Goal: Find specific page/section: Find specific page/section

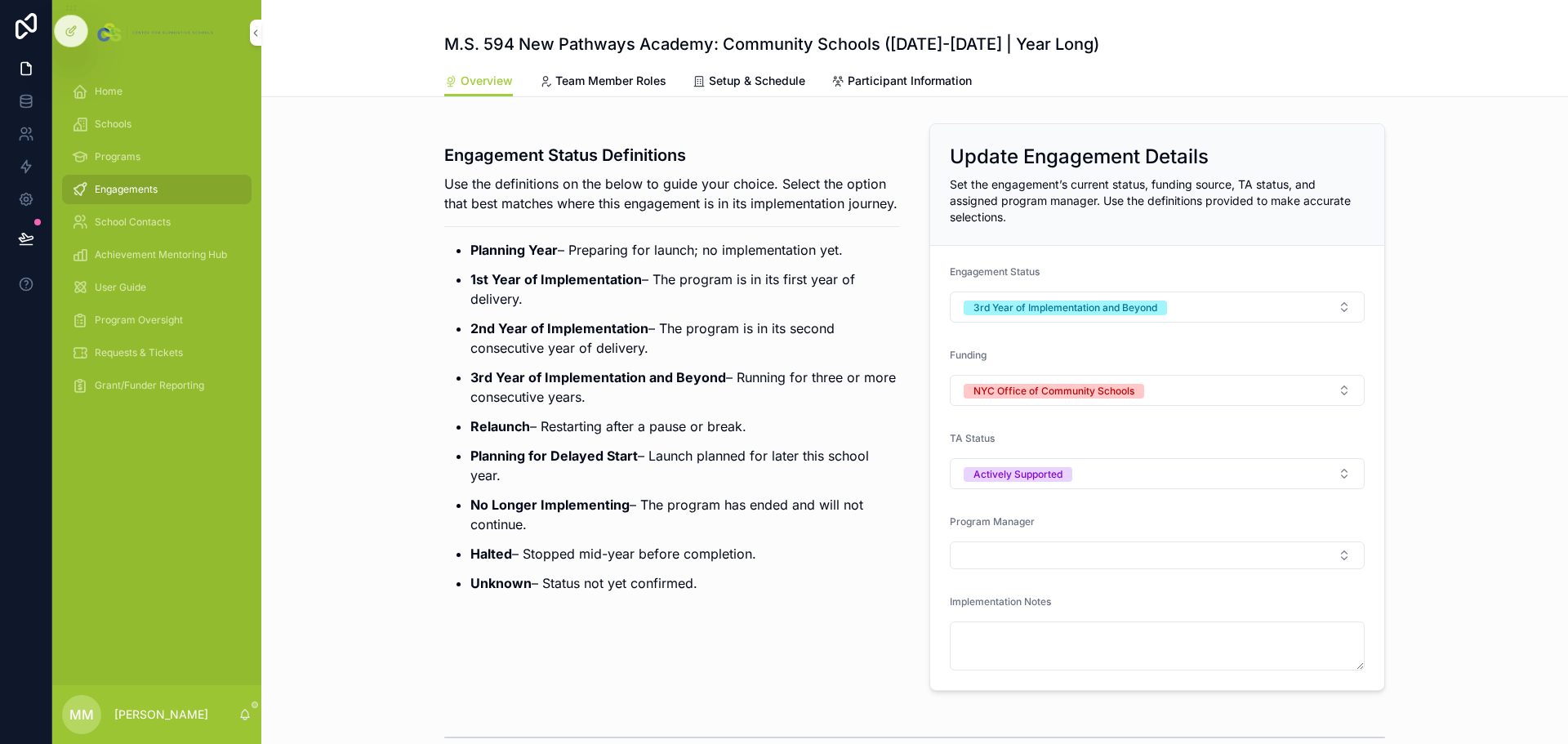
click at [90, 89] on div "Home" at bounding box center [157, 91] width 170 height 26
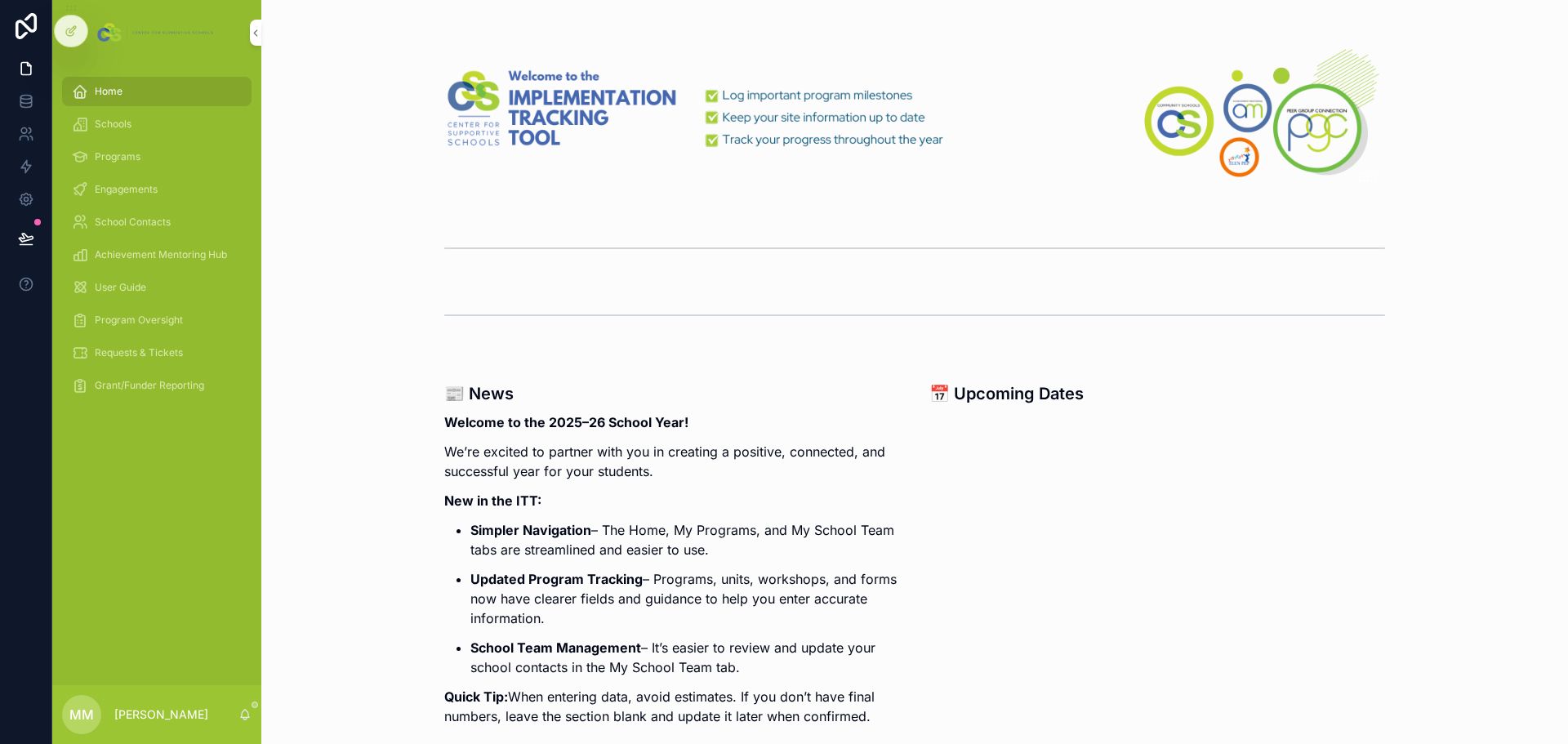
click at [113, 125] on span "Schools" at bounding box center [113, 124] width 37 height 13
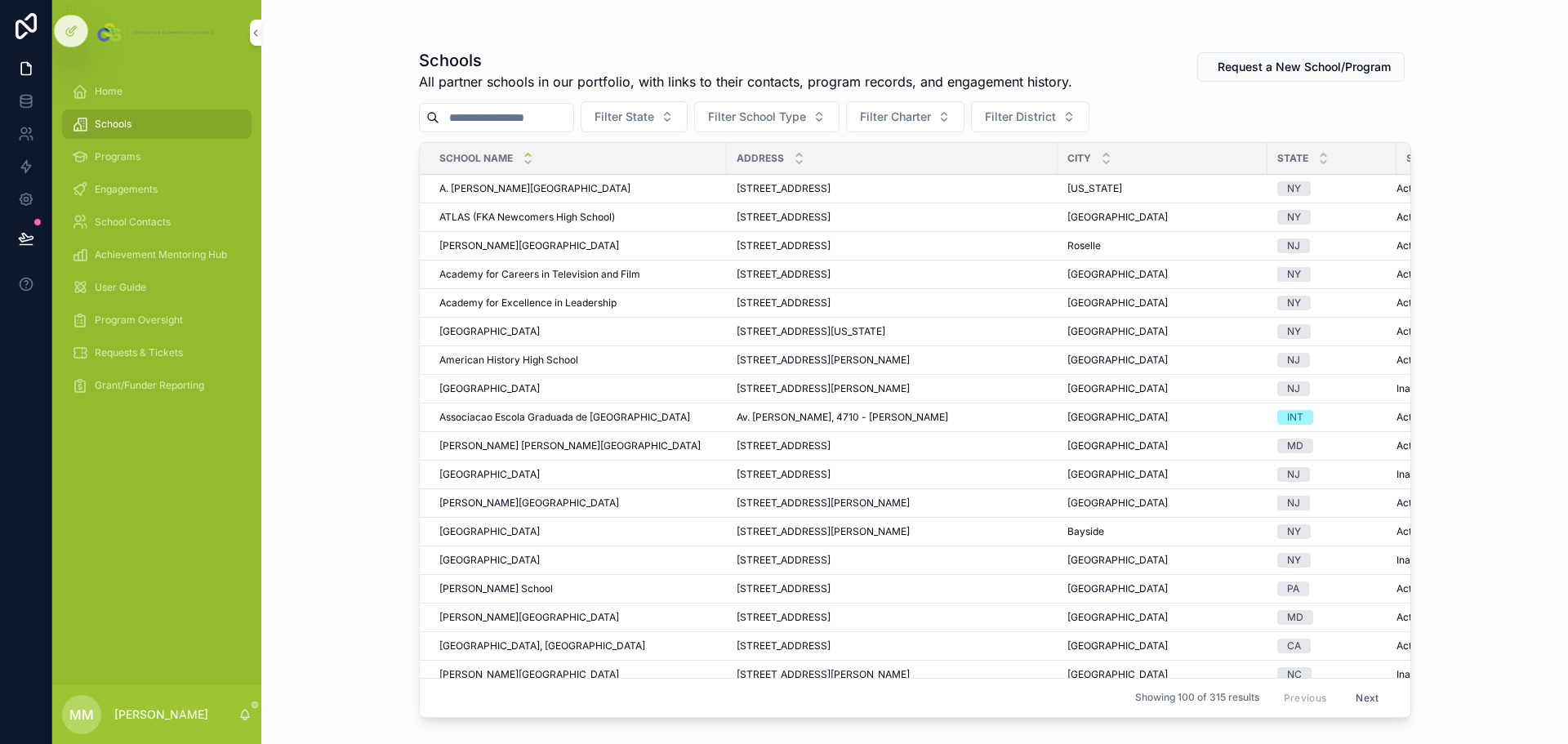
click at [135, 187] on span "Engagements" at bounding box center [126, 190] width 63 height 13
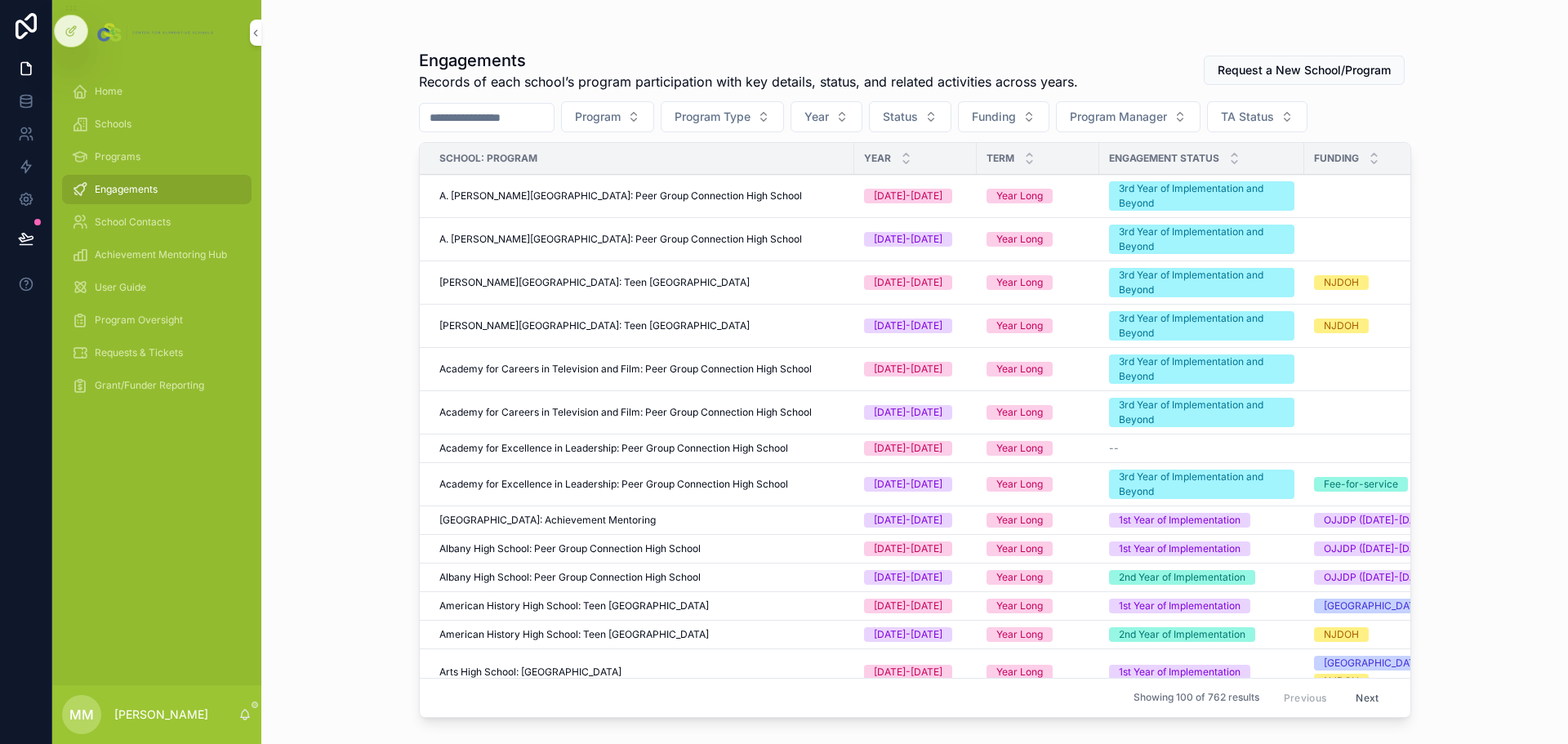
click at [621, 118] on span "Program" at bounding box center [598, 116] width 46 height 16
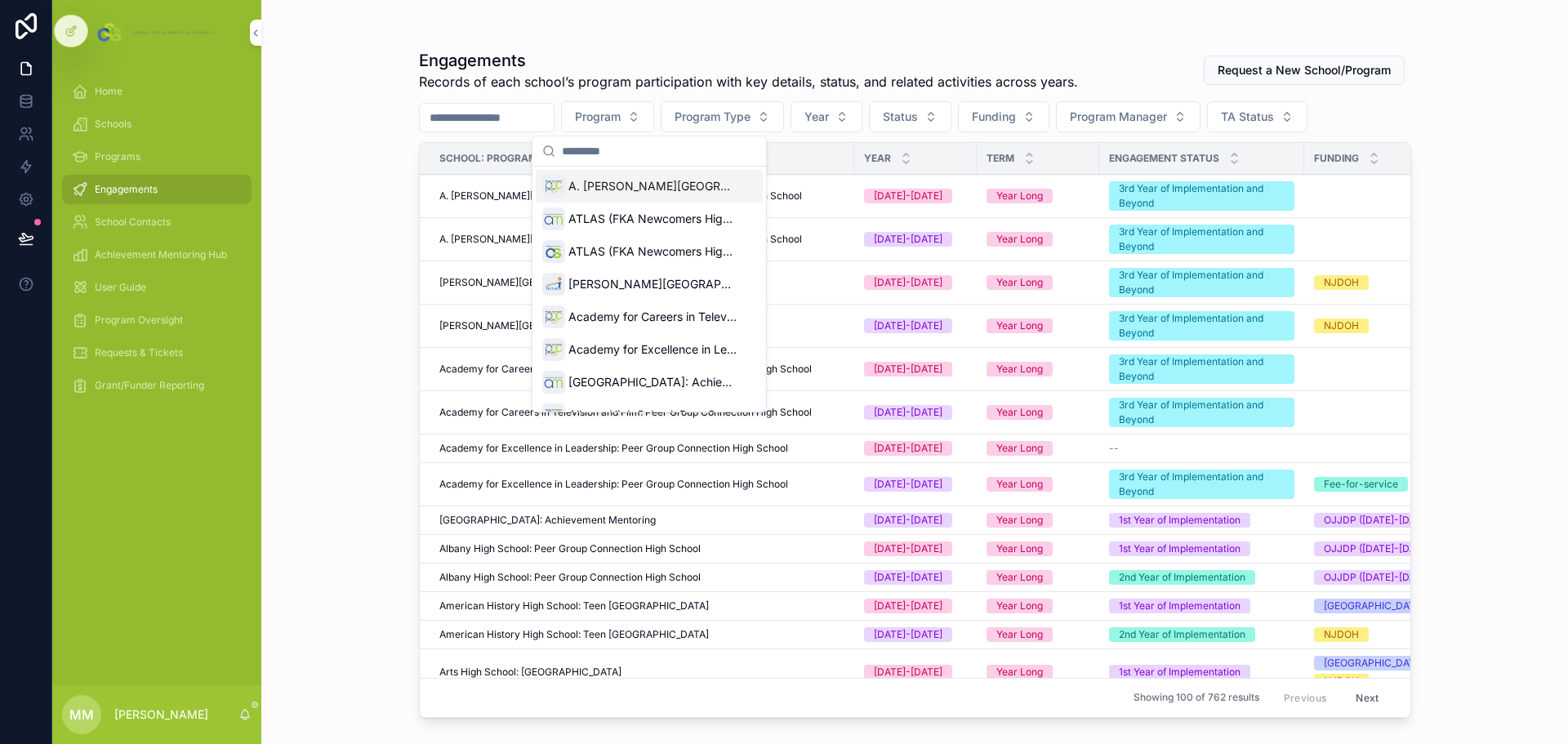
click at [727, 120] on span "Program Type" at bounding box center [712, 116] width 76 height 16
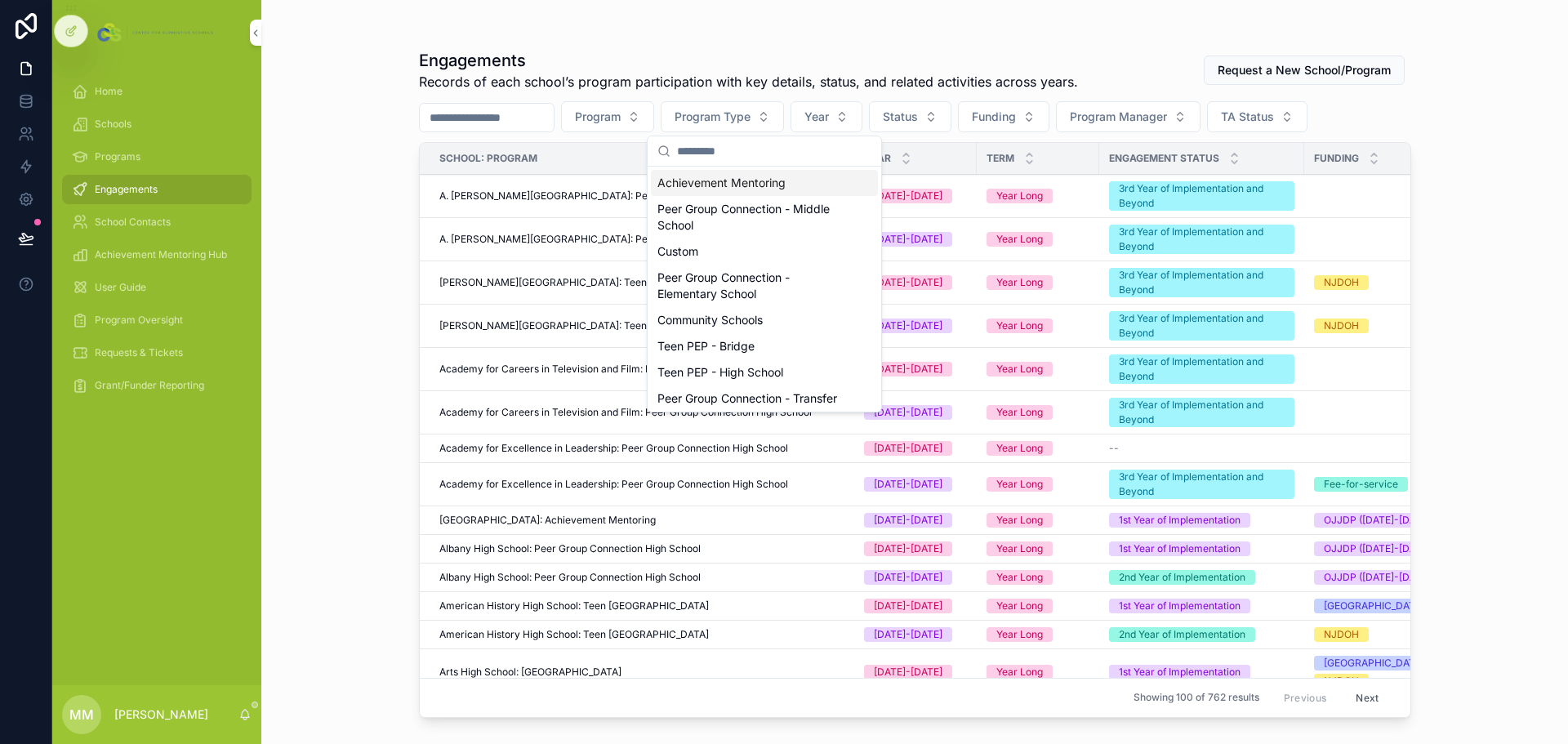
click at [621, 120] on span "Program" at bounding box center [598, 116] width 46 height 16
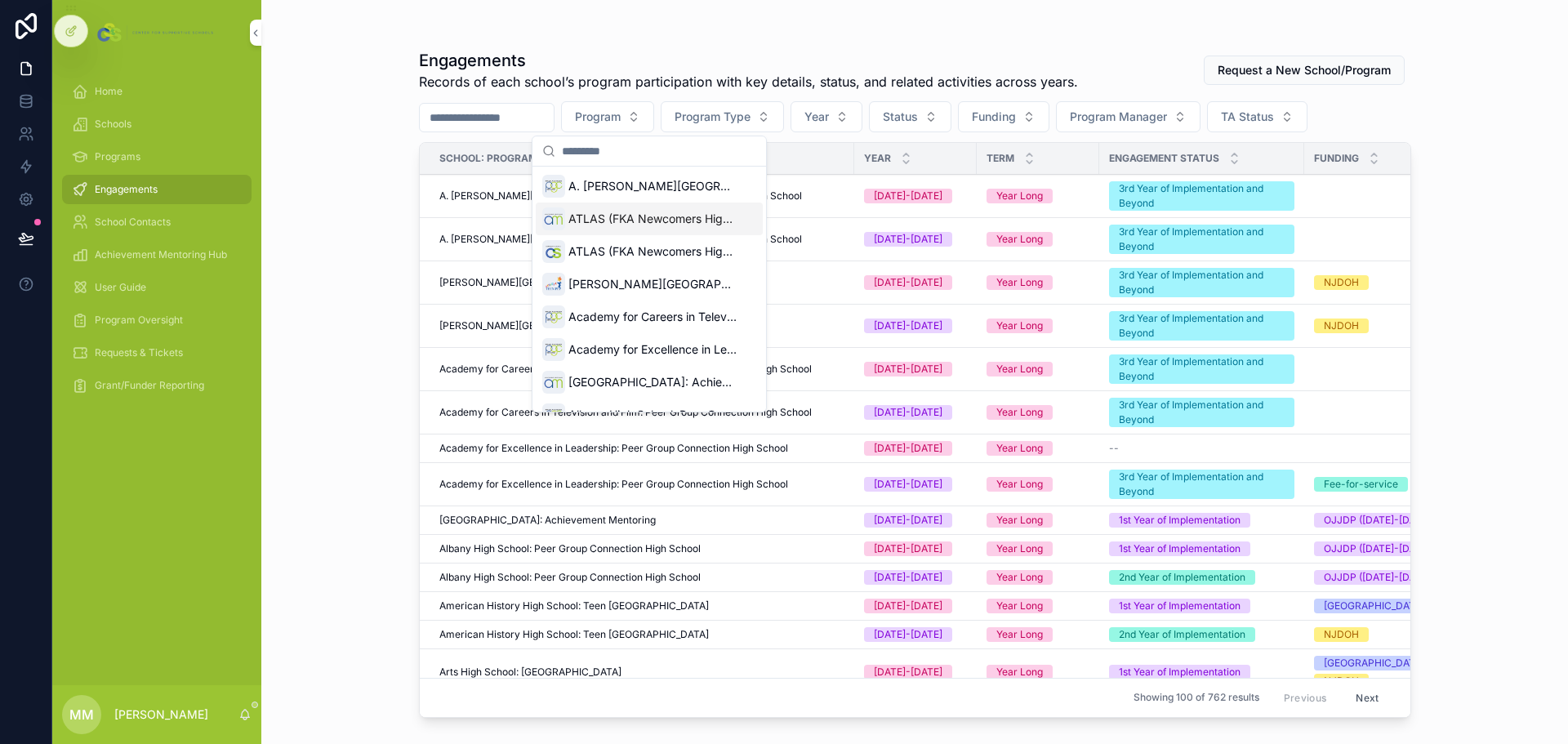
click at [640, 218] on span "ATLAS (FKA Newcomers High School): Achievement Mentoring" at bounding box center [653, 219] width 168 height 16
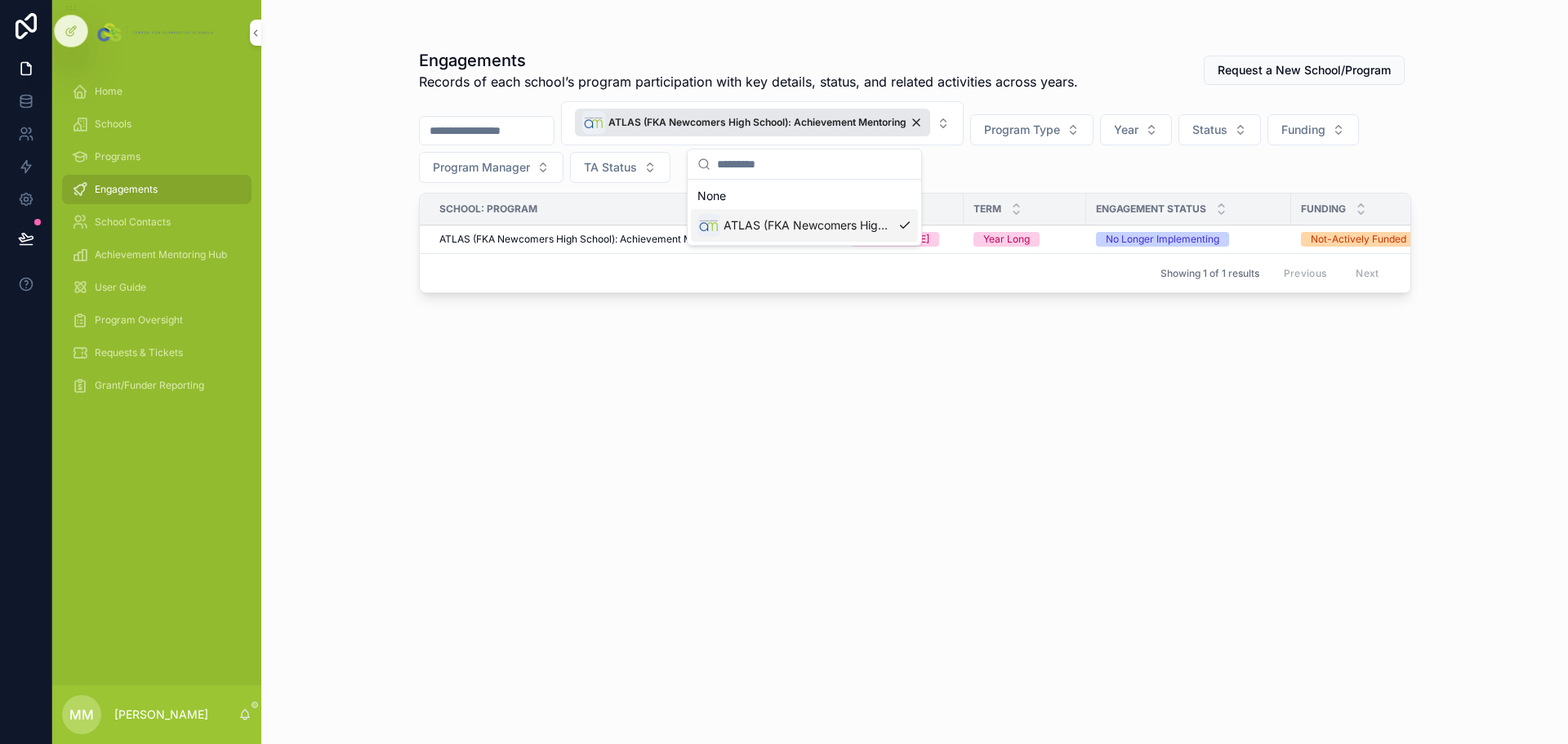
click at [388, 219] on div "Engagements Records of each school’s program participation with key details, st…" at bounding box center [915, 372] width 1307 height 744
click at [931, 119] on div "ATLAS (FKA Newcomers High School): Achievement Mentoring" at bounding box center [753, 122] width 356 height 28
